Goal: Task Accomplishment & Management: Use online tool/utility

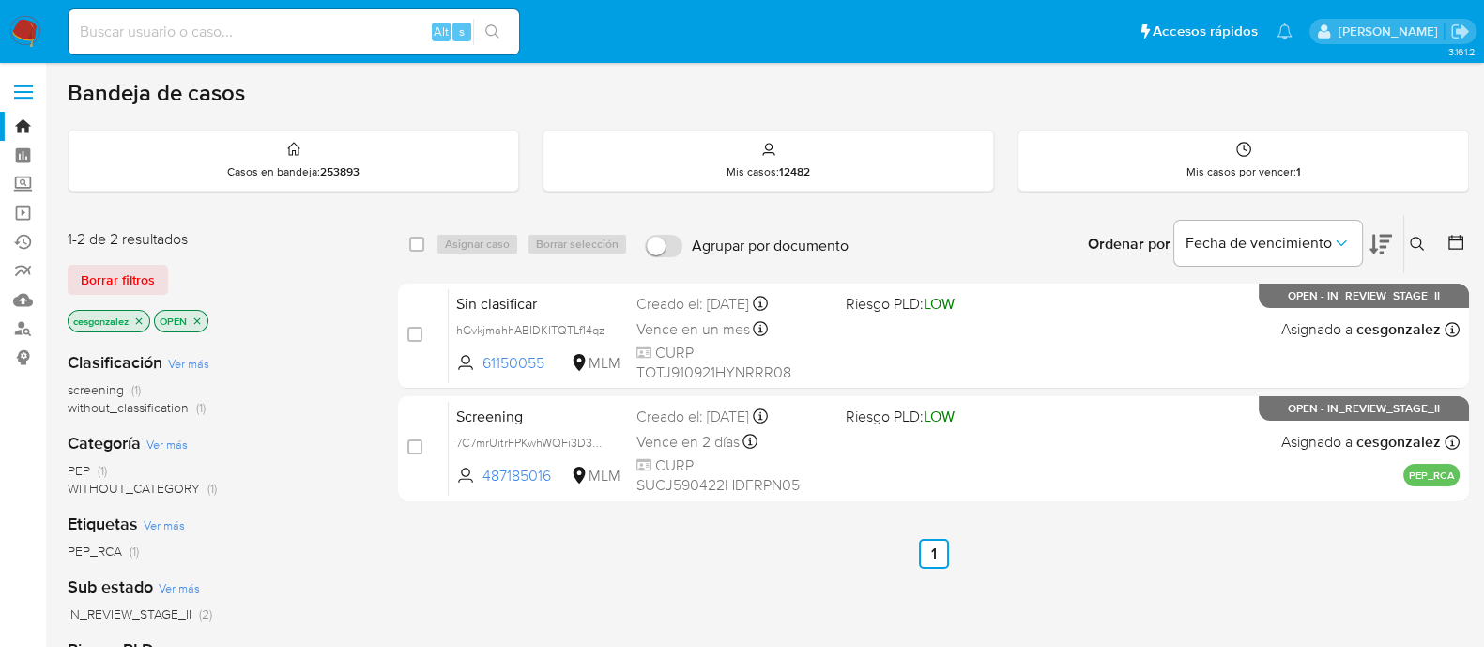
click at [127, 277] on span "Borrar filtros" at bounding box center [118, 280] width 74 height 26
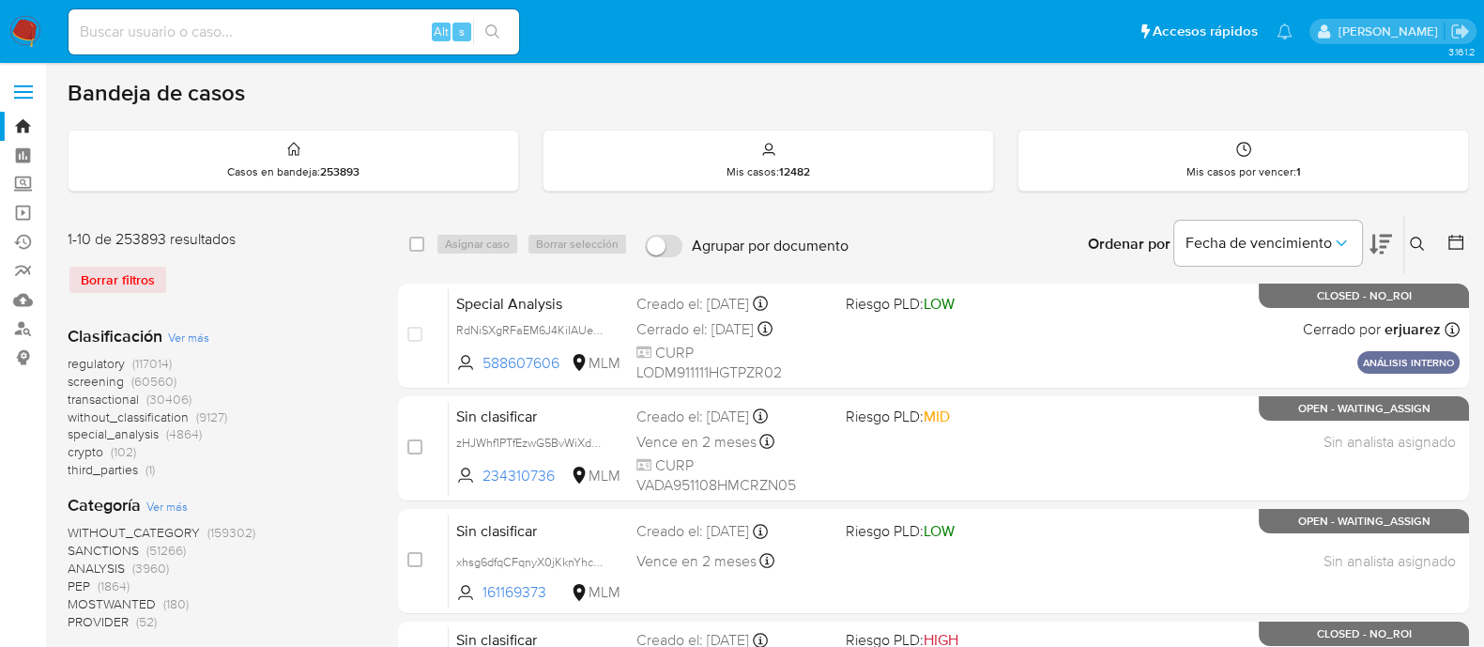
click at [107, 379] on span "screening" at bounding box center [96, 381] width 56 height 19
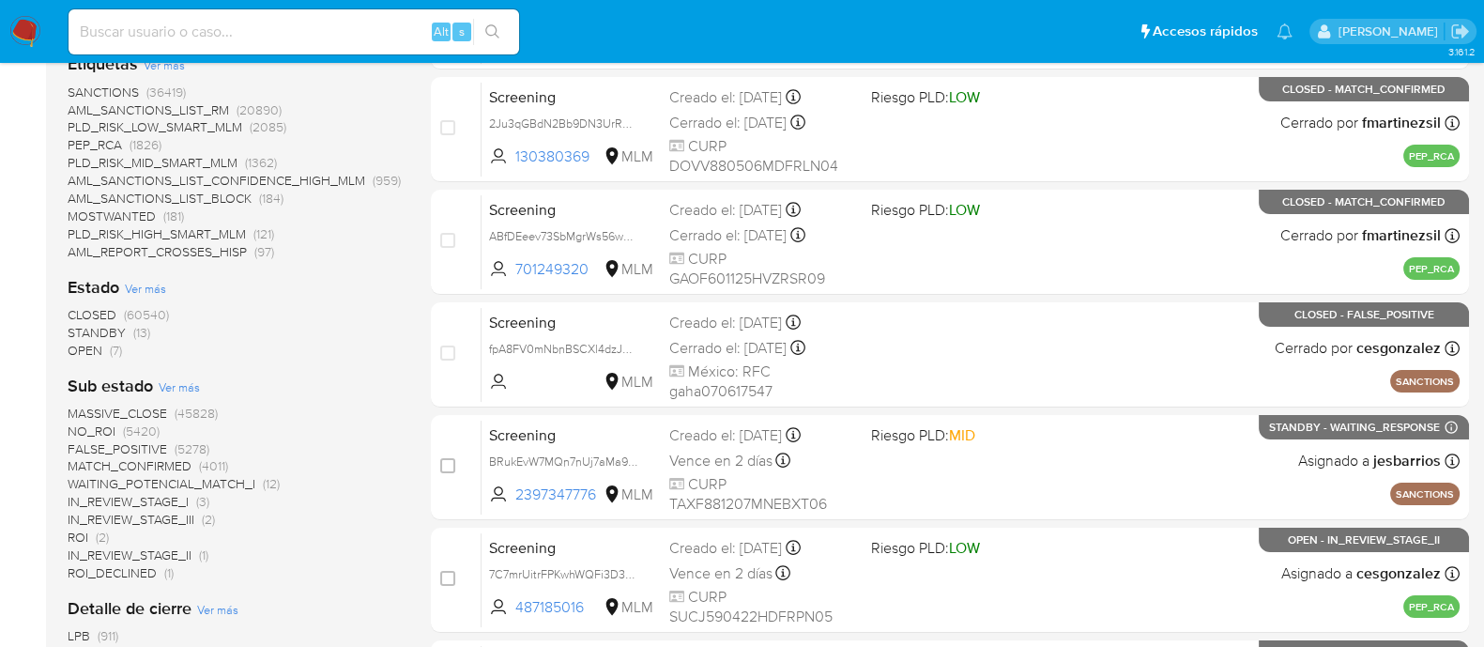
scroll to position [468, 0]
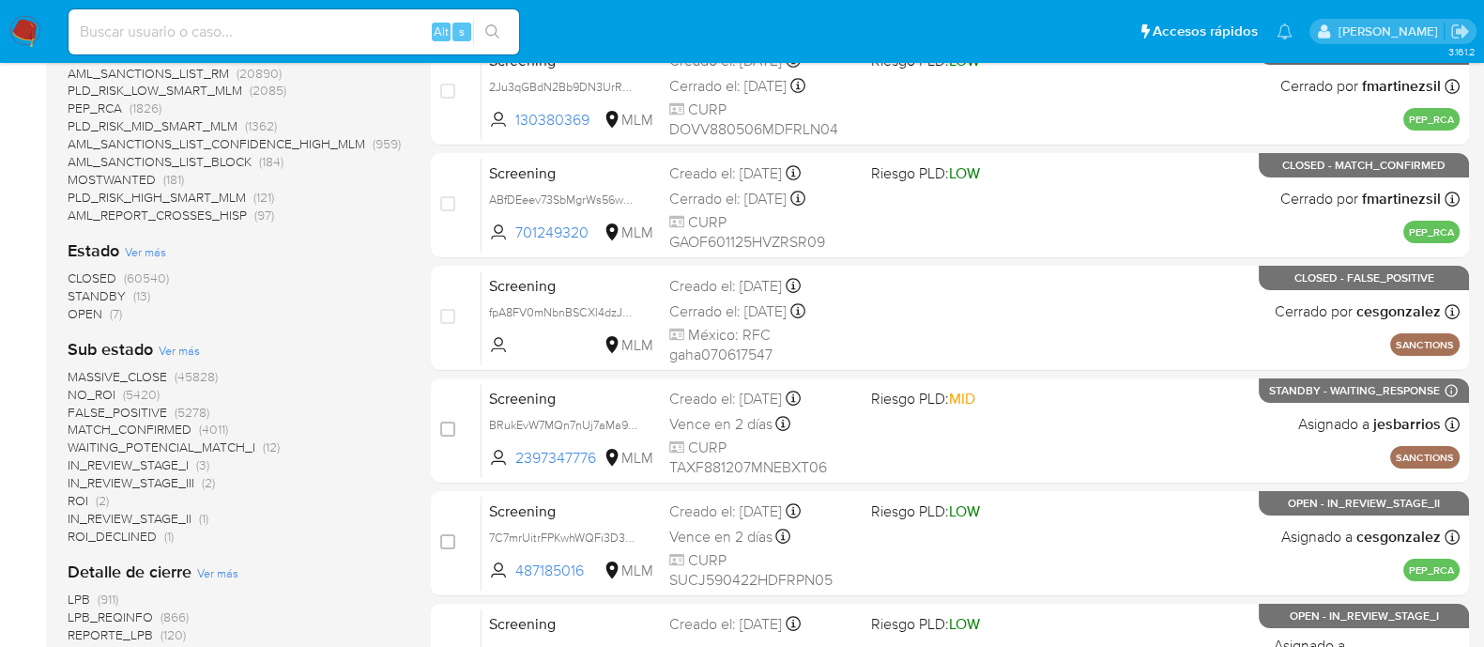
click at [177, 480] on span "IN_REVIEW_STAGE_III" at bounding box center [131, 482] width 127 height 19
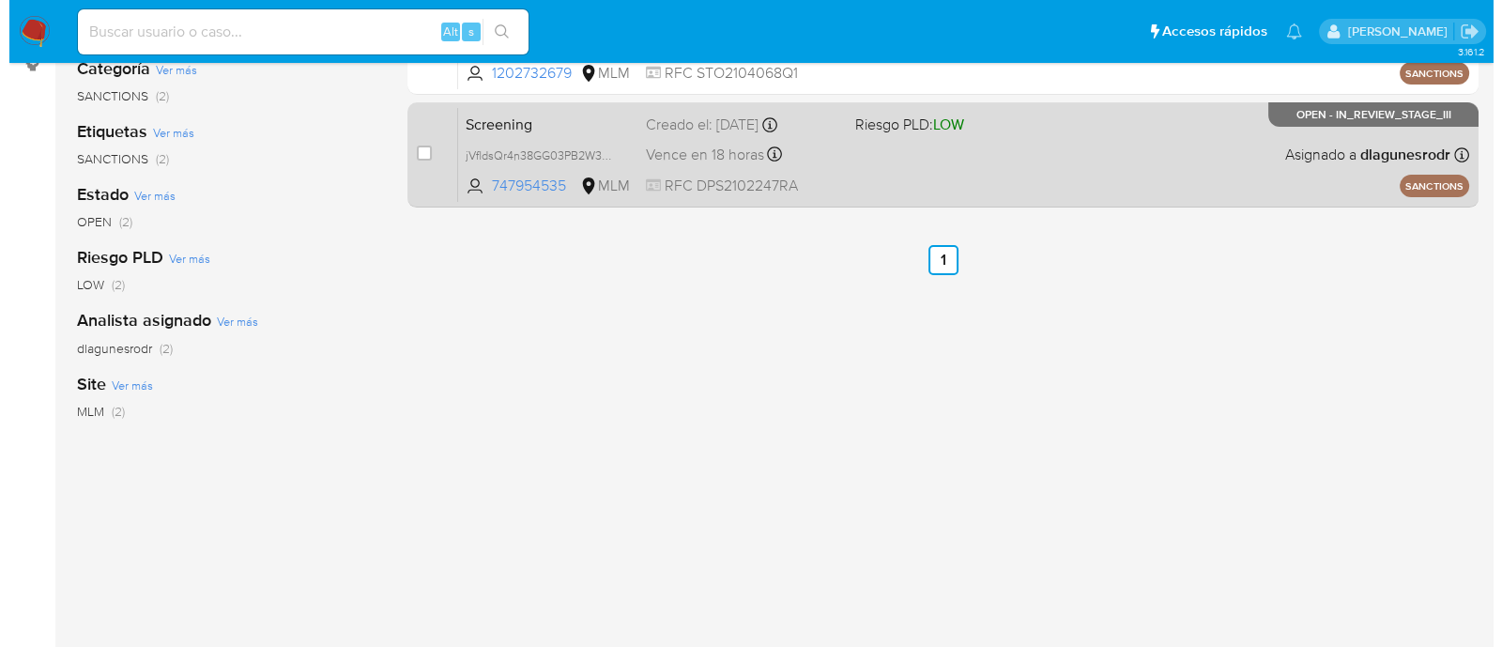
scroll to position [116, 0]
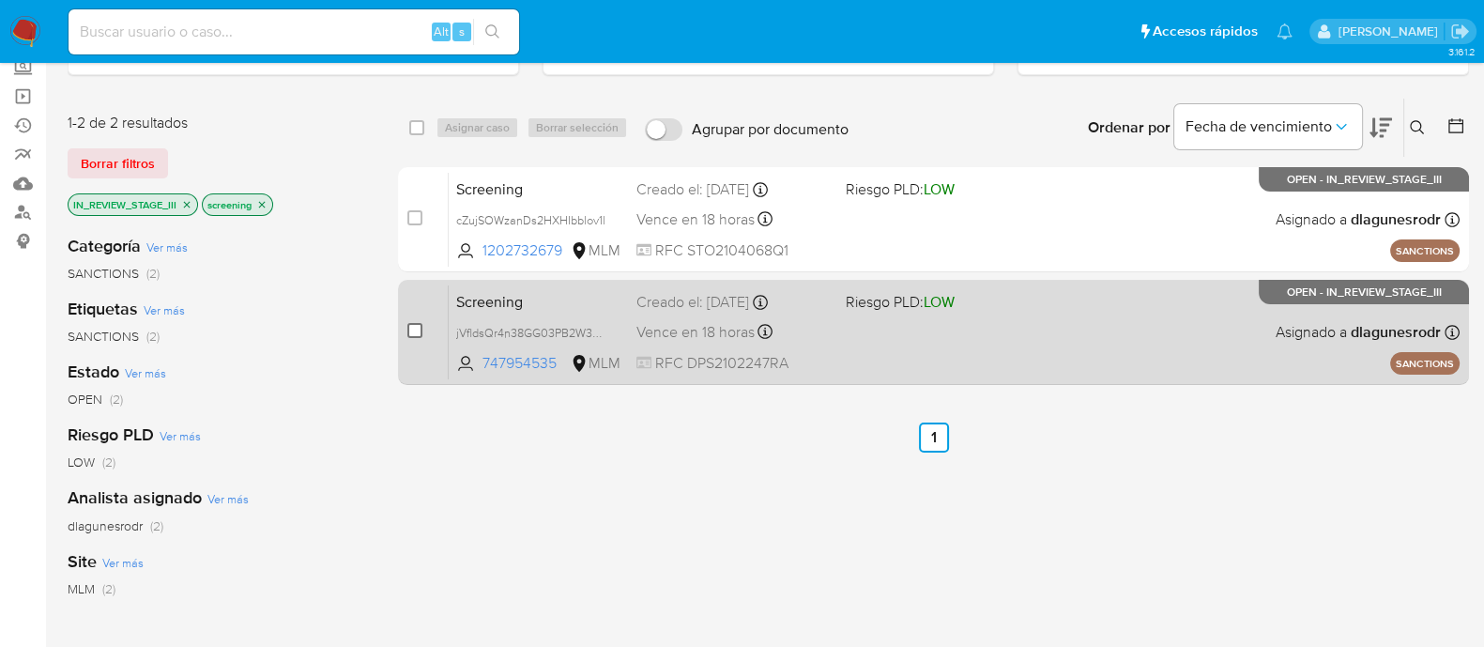
click at [415, 330] on input "checkbox" at bounding box center [414, 330] width 15 height 15
checkbox input "true"
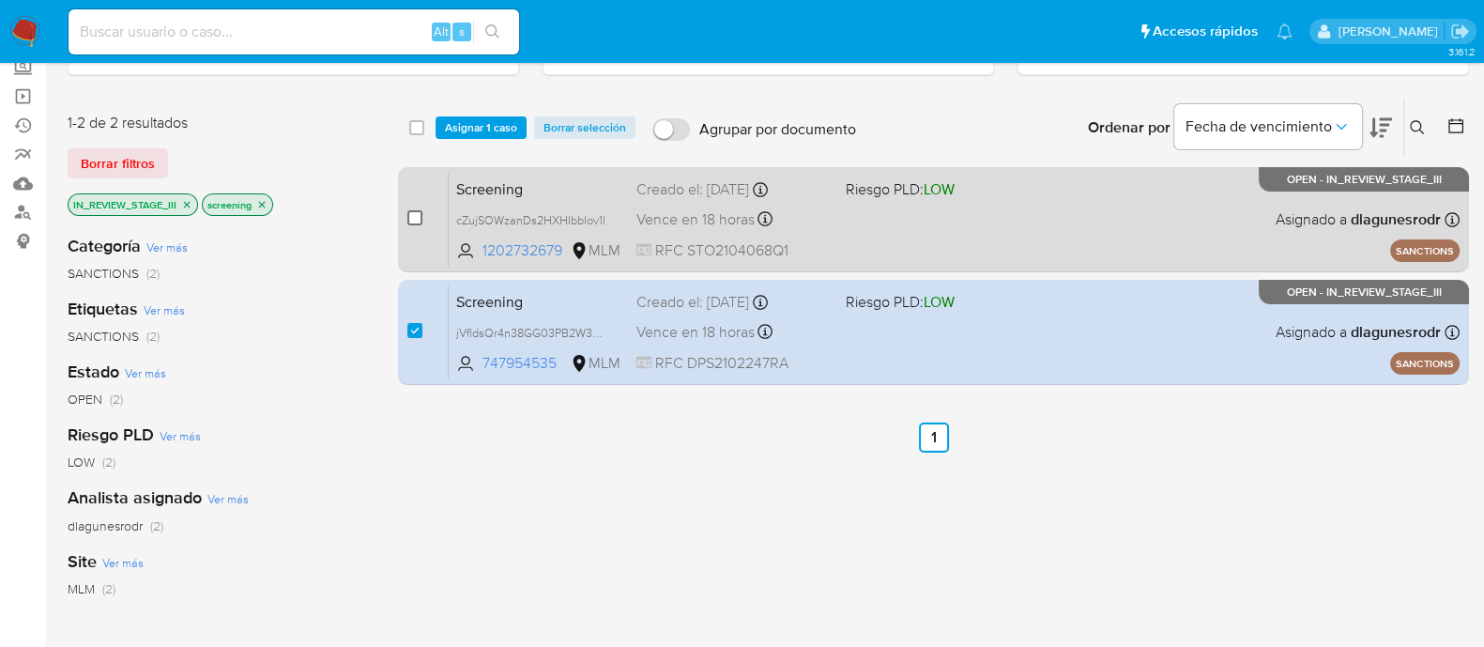
click at [419, 215] on input "checkbox" at bounding box center [414, 217] width 15 height 15
checkbox input "true"
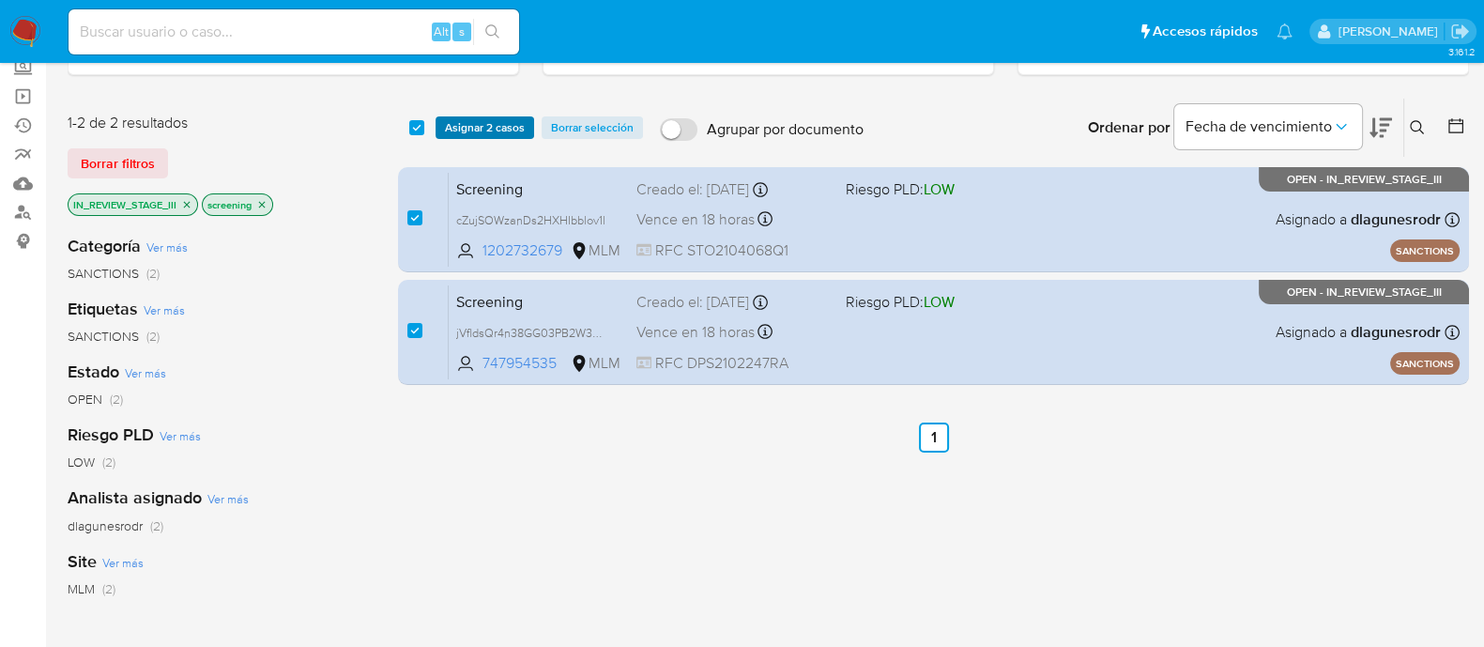
click at [496, 126] on span "Asignar 2 casos" at bounding box center [485, 127] width 80 height 19
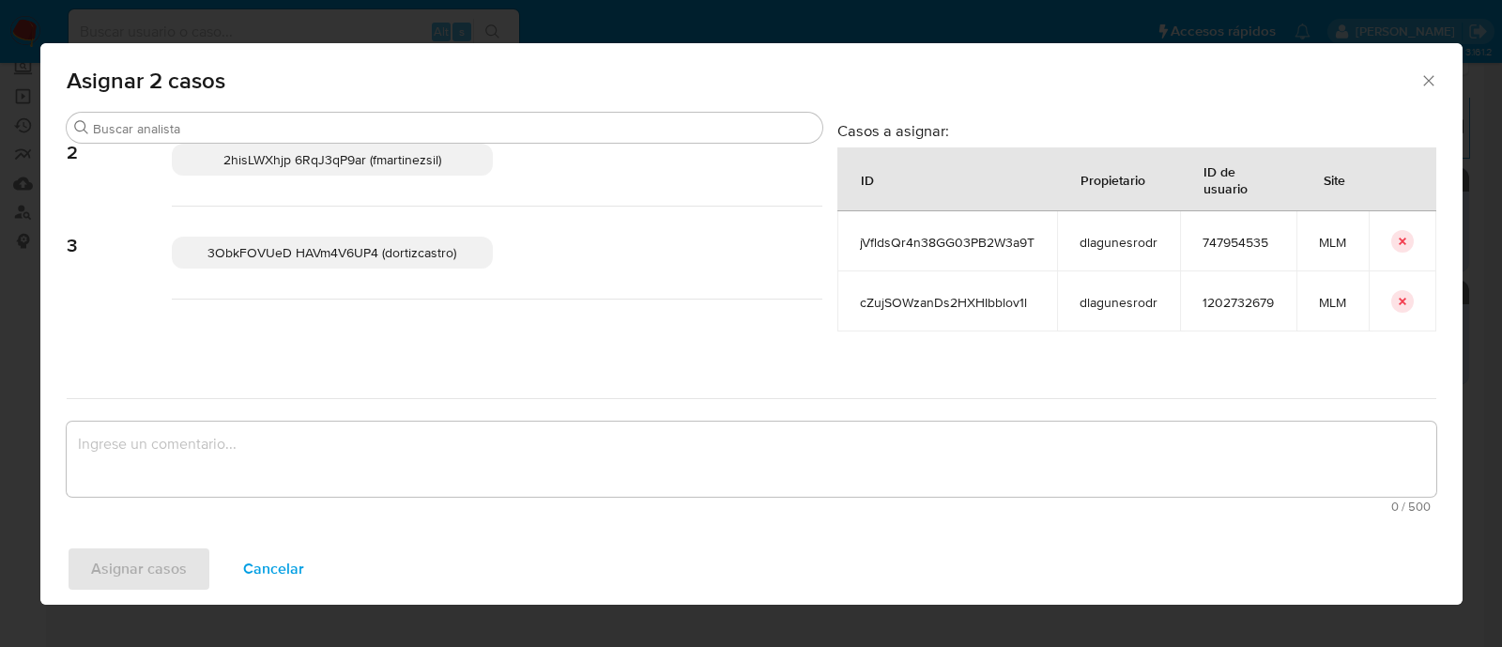
scroll to position [0, 0]
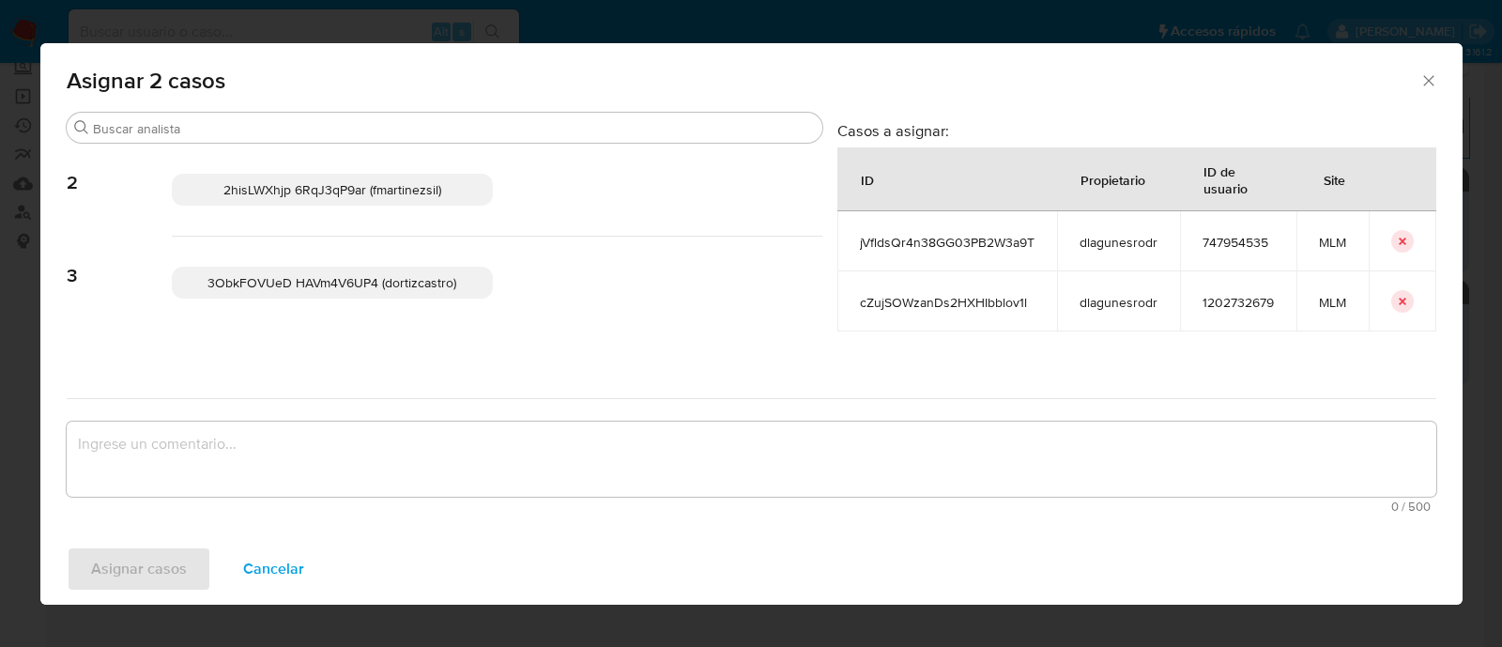
click at [74, 374] on div "Buscar 2 2hisLWXhjp 6RqJ3qP9ar (fmartinezsil) 3 3ObkFOVUeD HAVm4V6UP4 (dortizca…" at bounding box center [751, 316] width 1369 height 408
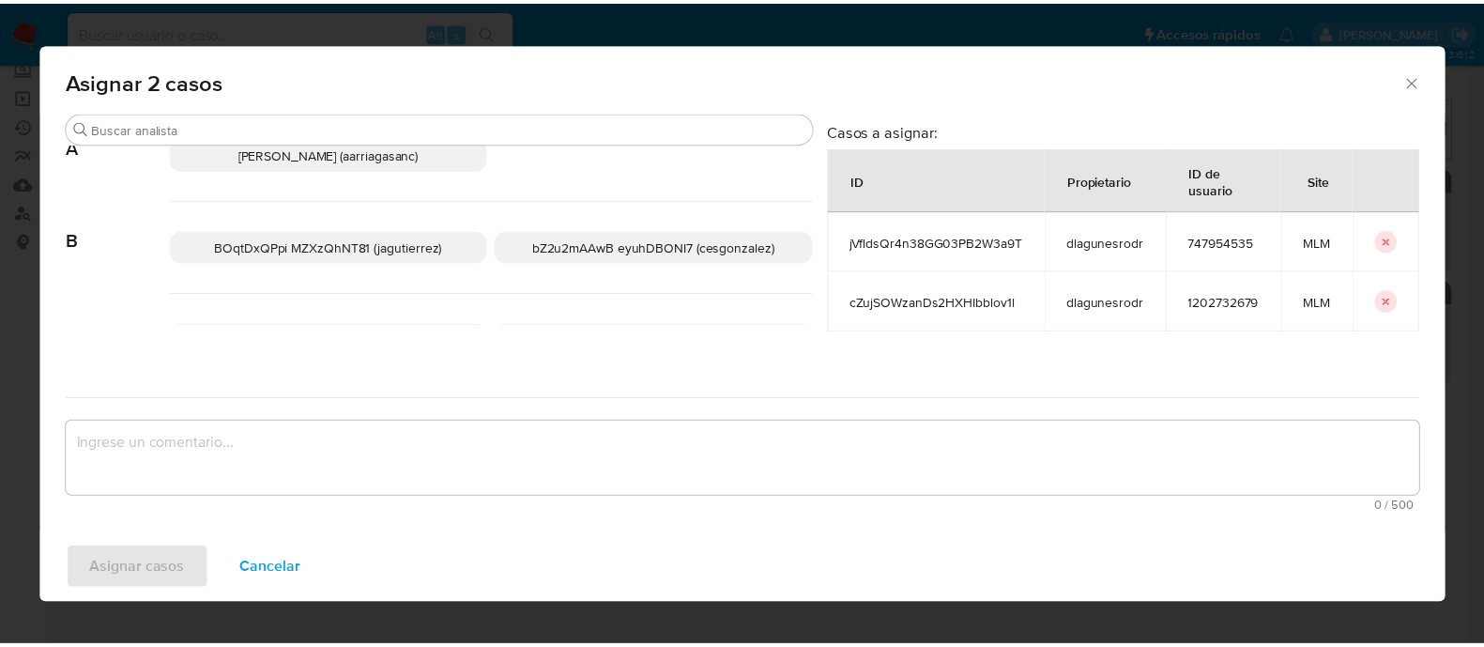
scroll to position [352, 0]
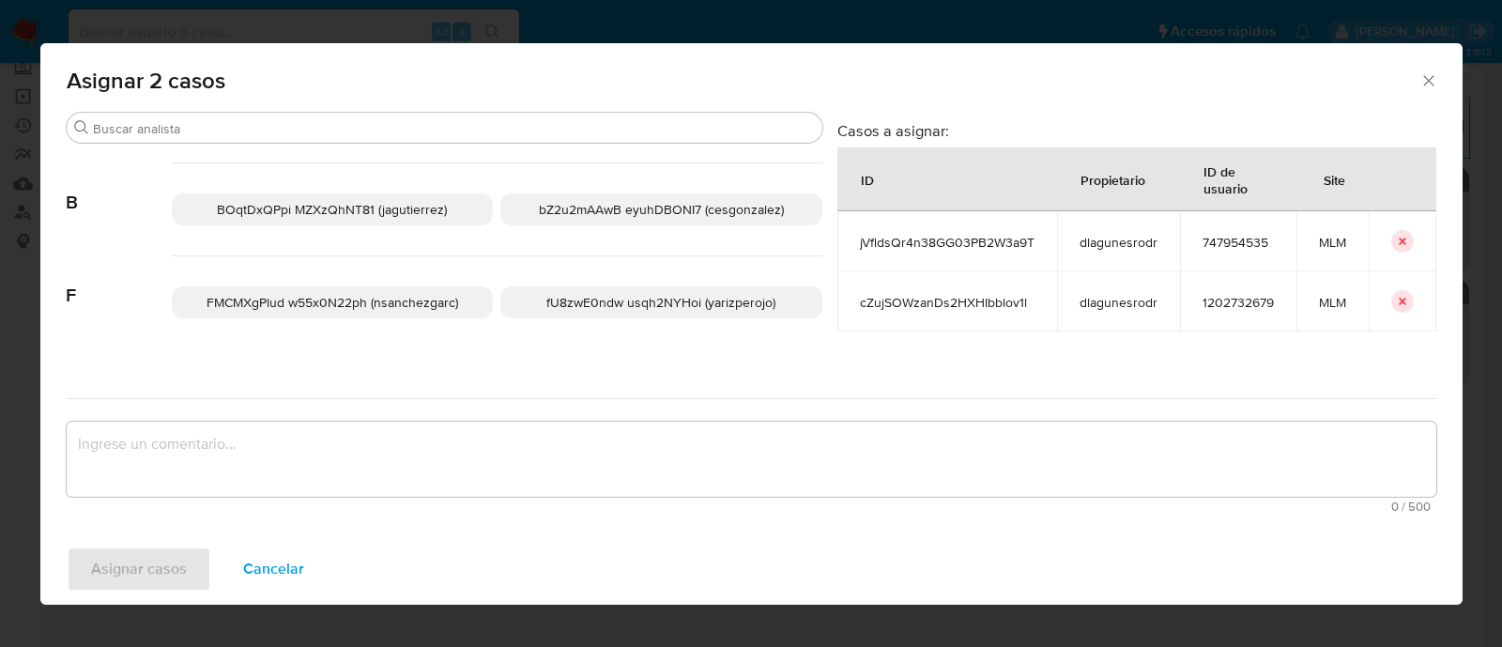
click at [668, 206] on span "bZ2u2mAAwB eyuhDBONI7 (cesgonzalez)" at bounding box center [661, 209] width 245 height 19
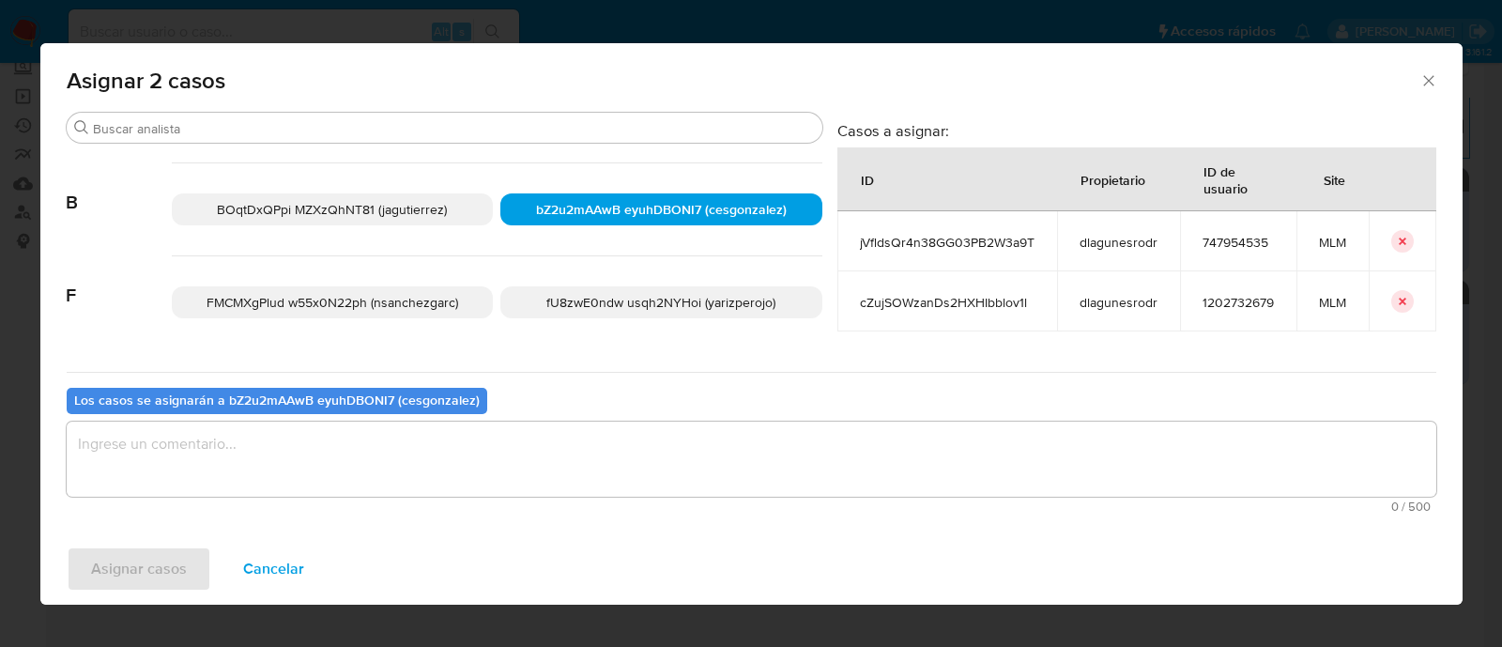
click at [67, 327] on div "Buscar 2 2hisLWXhjp 6RqJ3qP9ar (fmartinezsil) 3 3ObkFOVUeD HAVm4V6UP4 (dortizca…" at bounding box center [445, 241] width 756 height 258
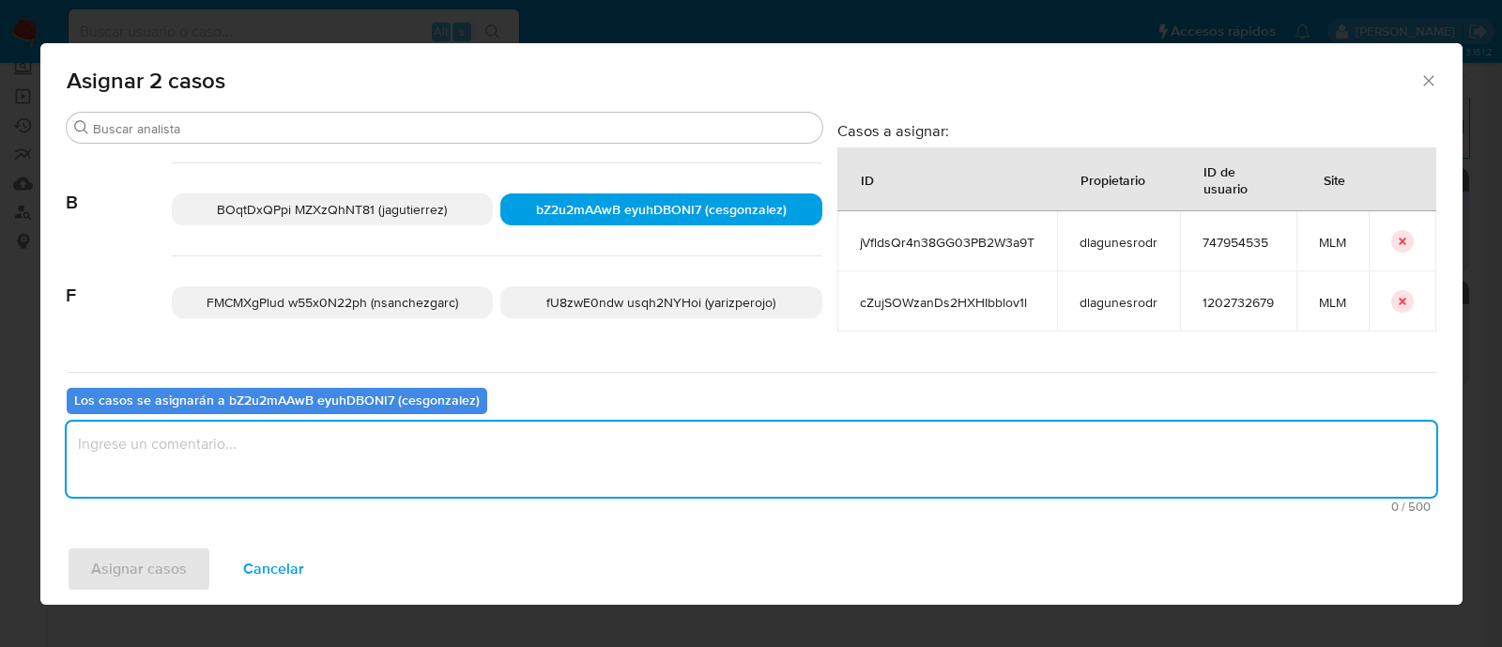
click at [232, 451] on textarea "assign-modal" at bounding box center [751, 458] width 1369 height 75
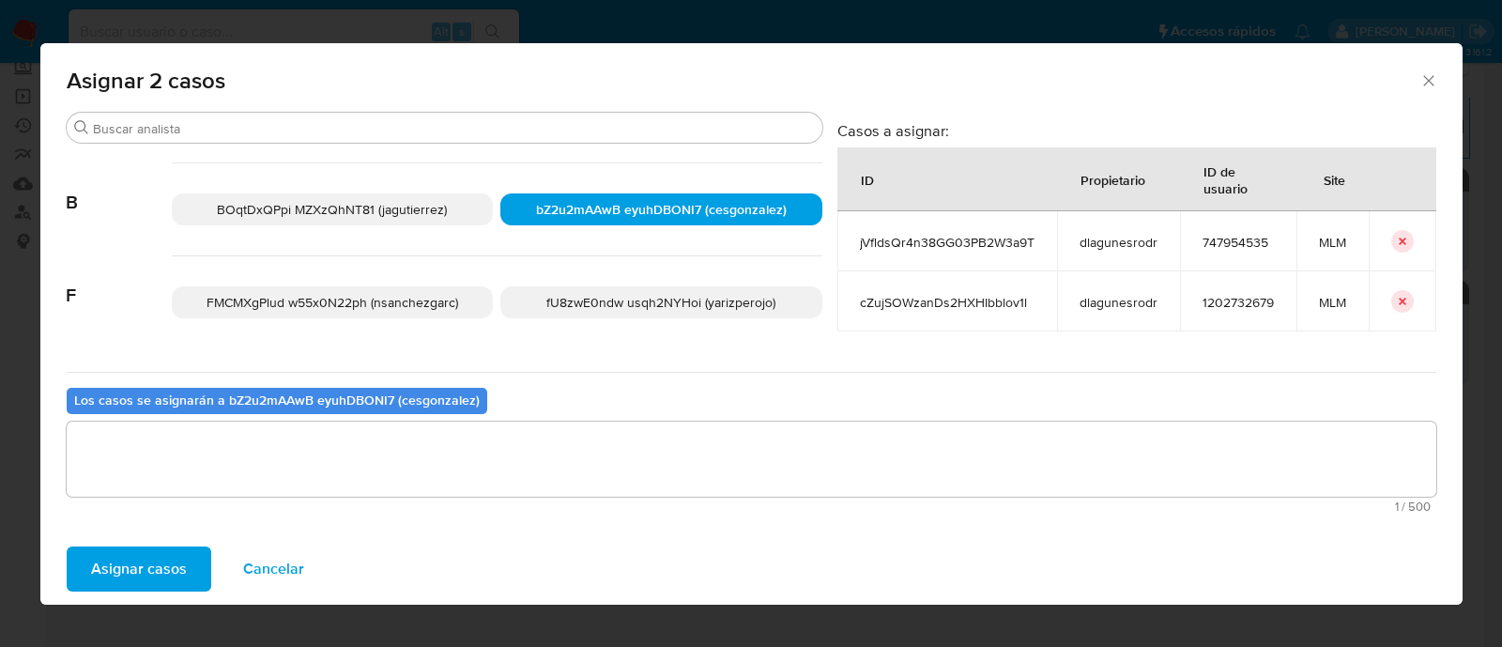
click at [175, 562] on span "Asignar casos" at bounding box center [139, 568] width 96 height 41
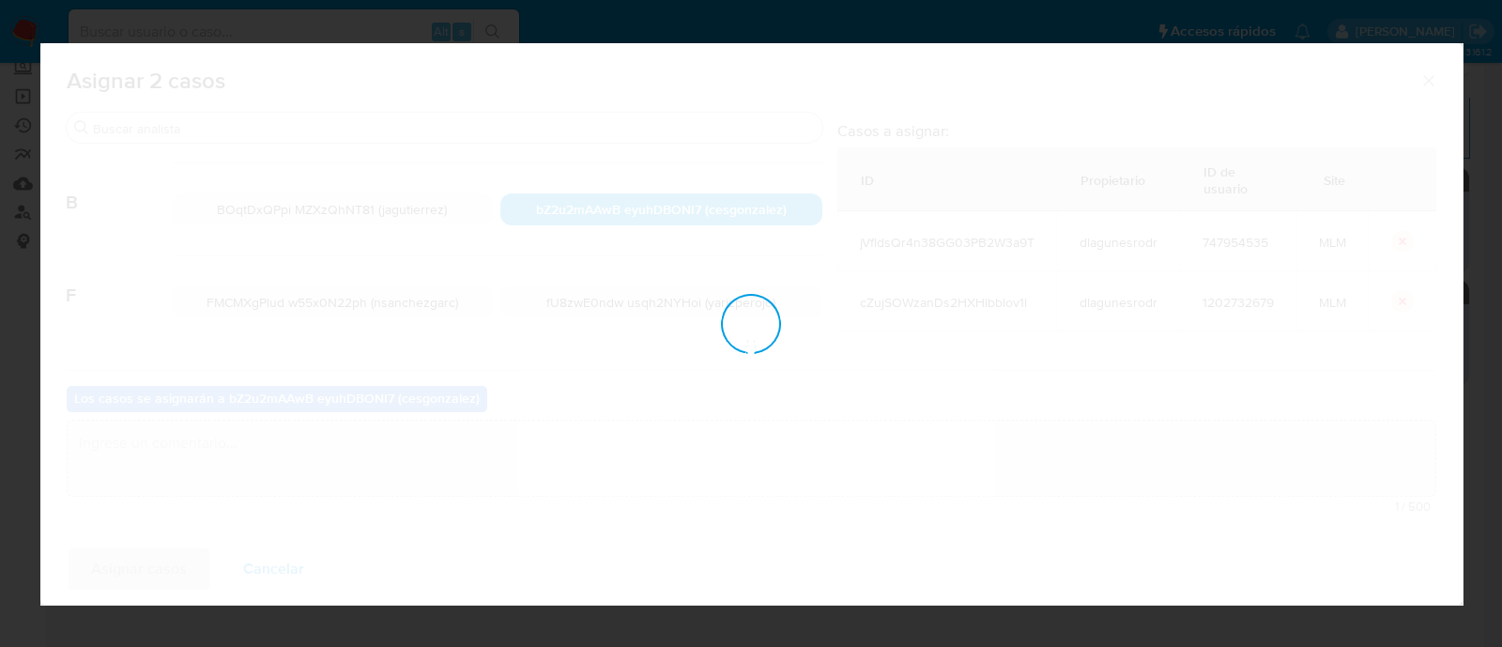
checkbox input "false"
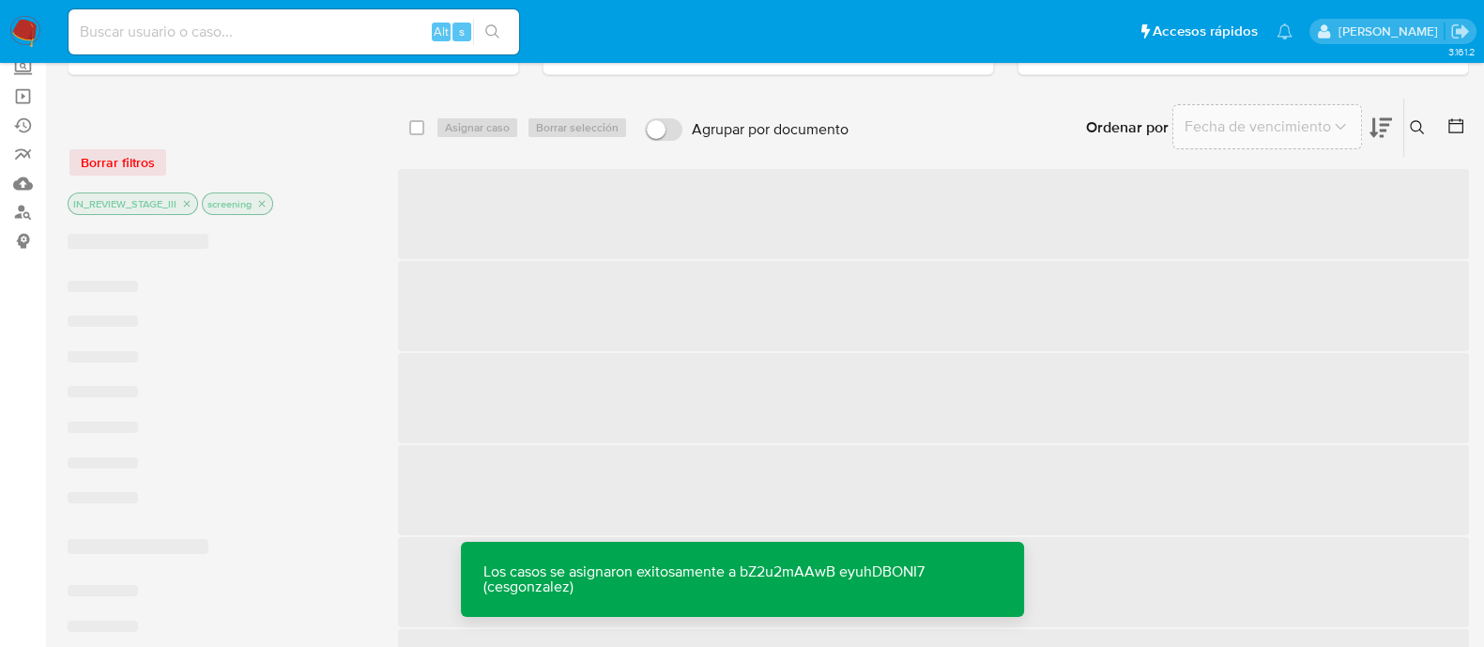
click at [136, 163] on div "Borrar filtros" at bounding box center [218, 162] width 300 height 30
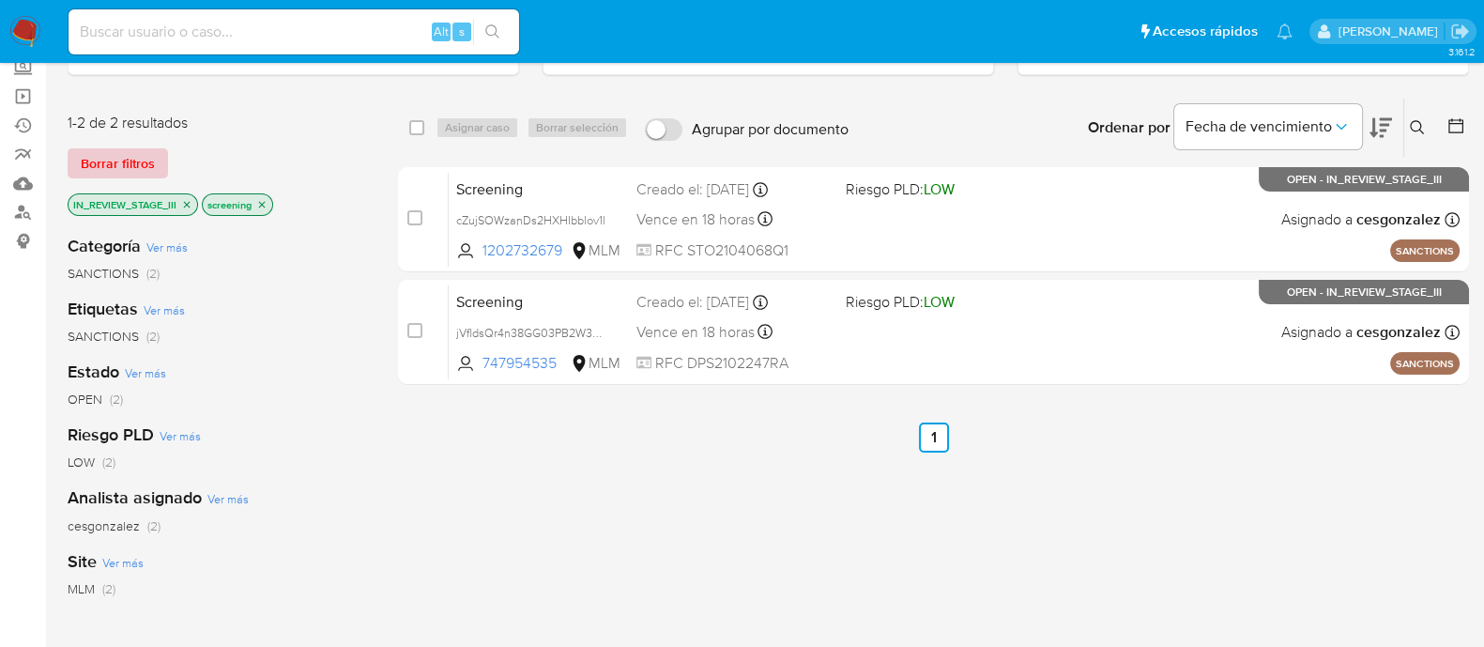
click at [117, 162] on span "Borrar filtros" at bounding box center [118, 163] width 74 height 26
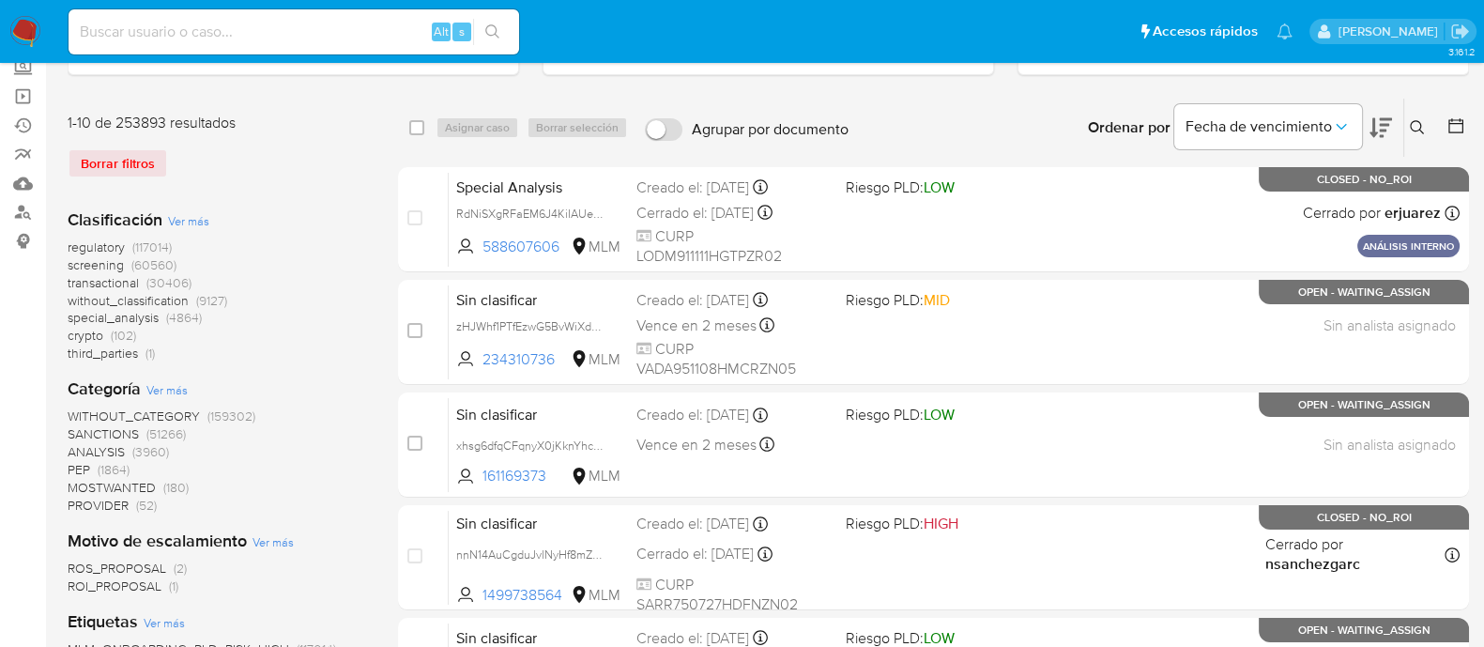
click at [113, 265] on span "screening" at bounding box center [96, 264] width 56 height 19
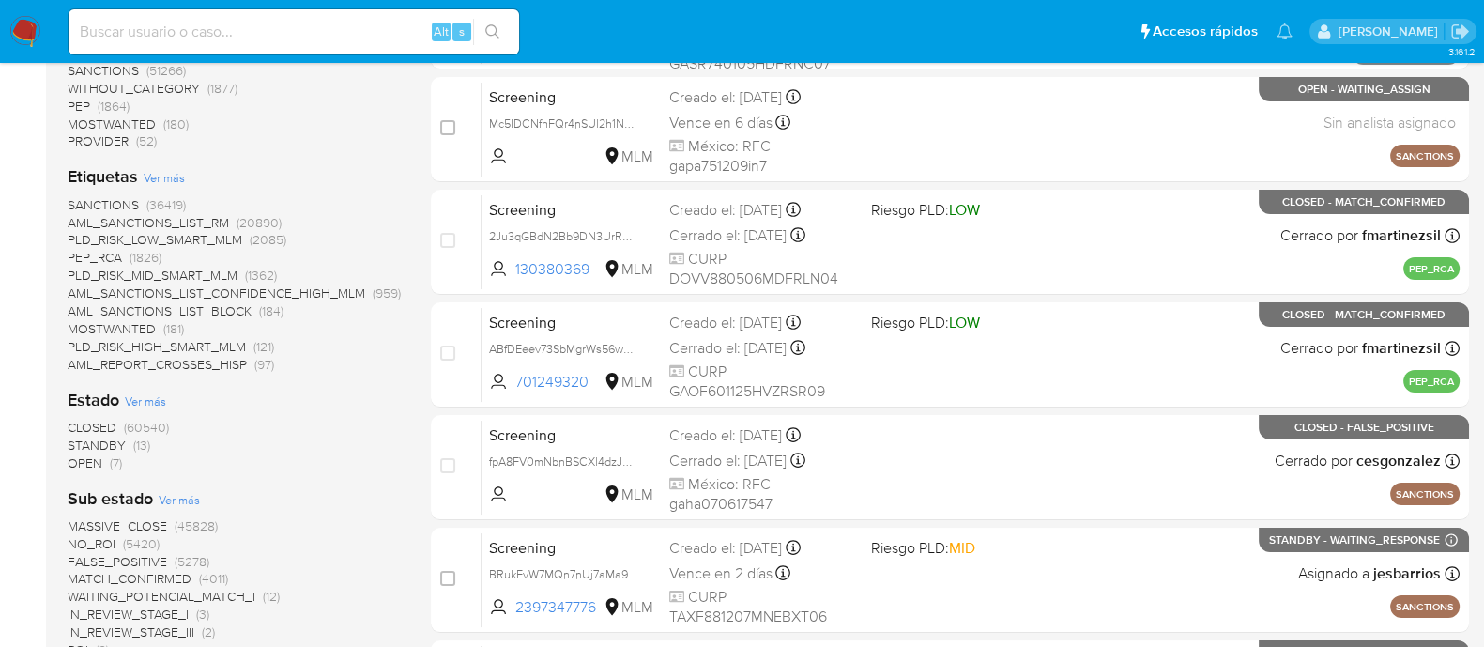
scroll to position [352, 0]
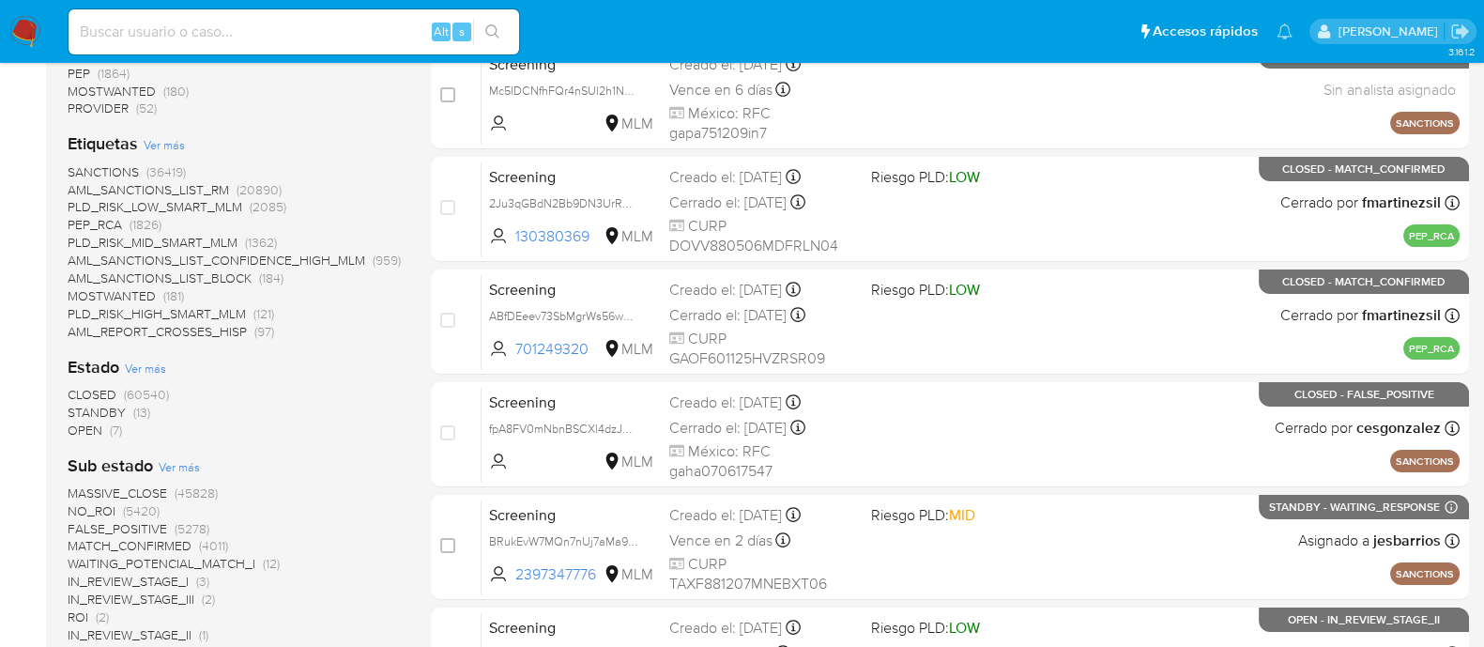
click at [94, 432] on span "OPEN" at bounding box center [85, 429] width 35 height 19
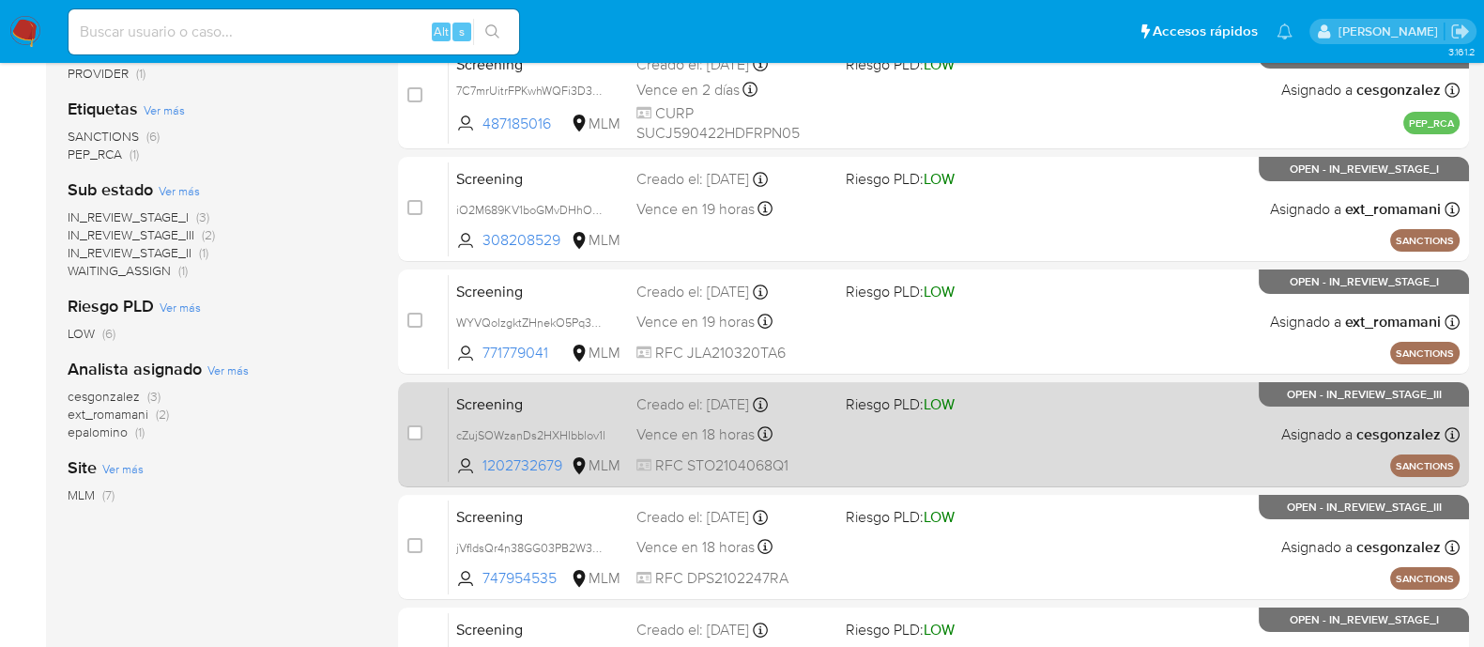
scroll to position [468, 0]
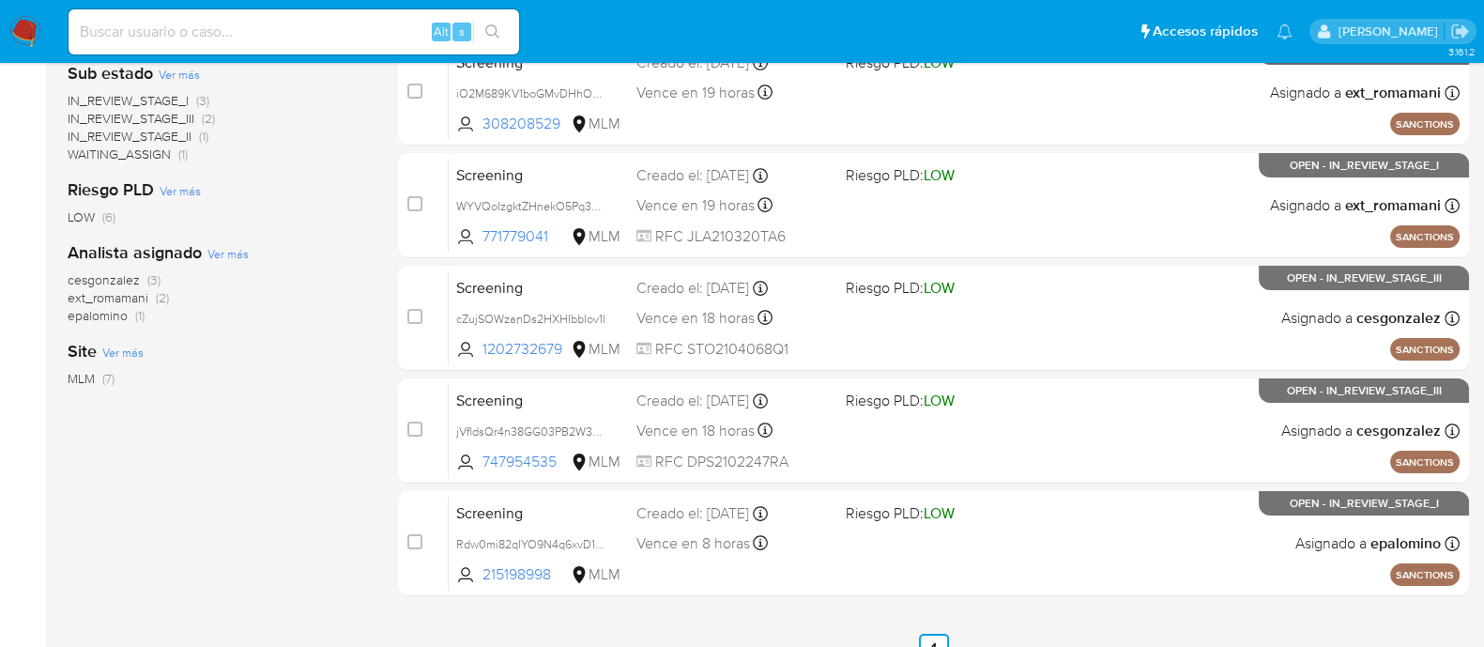
click at [52, 458] on main "3.161.2" at bounding box center [742, 138] width 1484 height 1212
